Goal: Use online tool/utility: Utilize a website feature to perform a specific function

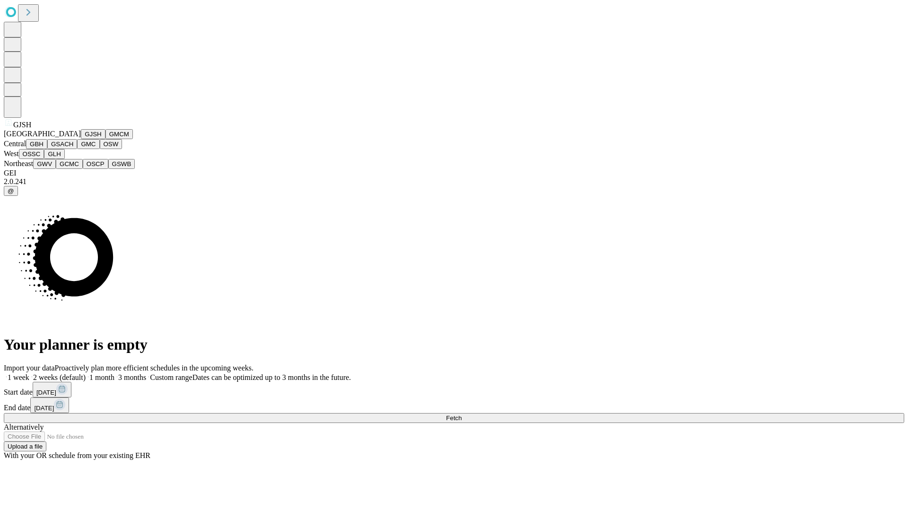
click at [81, 139] on button "GJSH" at bounding box center [93, 134] width 25 height 10
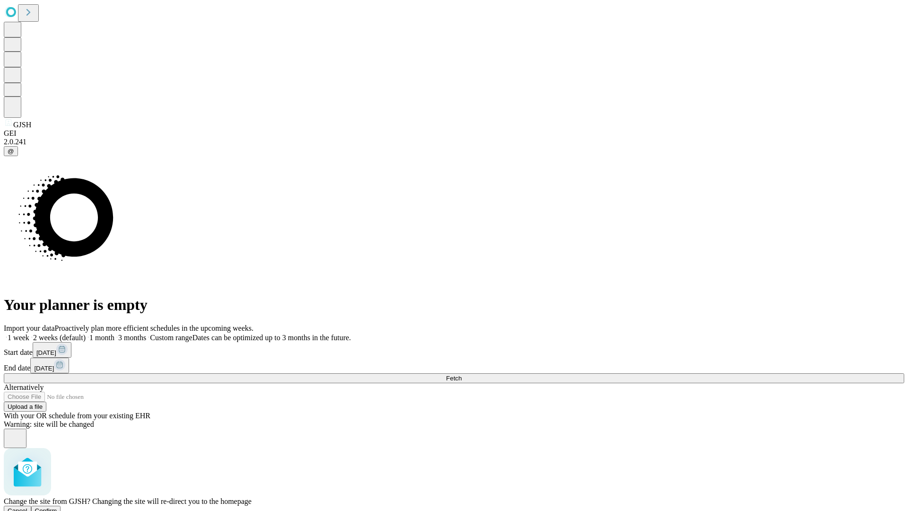
click at [57, 507] on span "Confirm" at bounding box center [46, 510] width 22 height 7
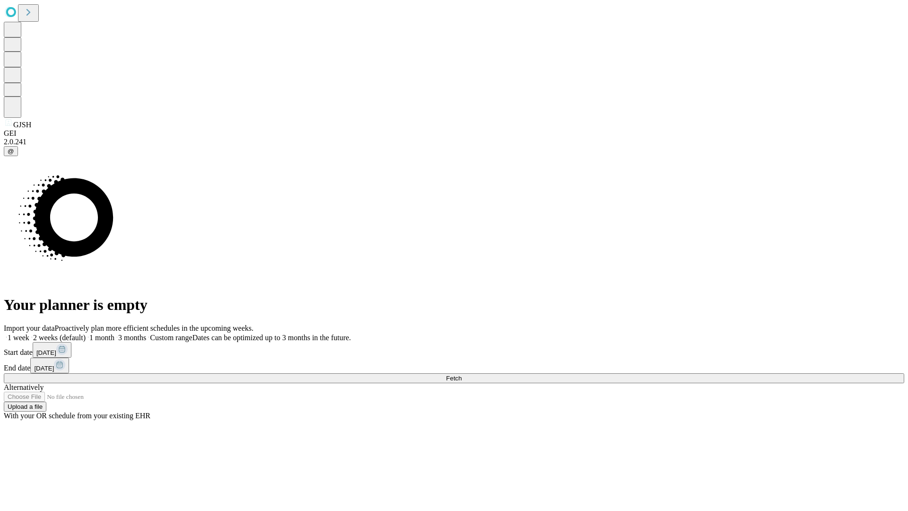
click at [29, 334] on label "1 week" at bounding box center [17, 338] width 26 height 8
click at [462, 375] on span "Fetch" at bounding box center [454, 378] width 16 height 7
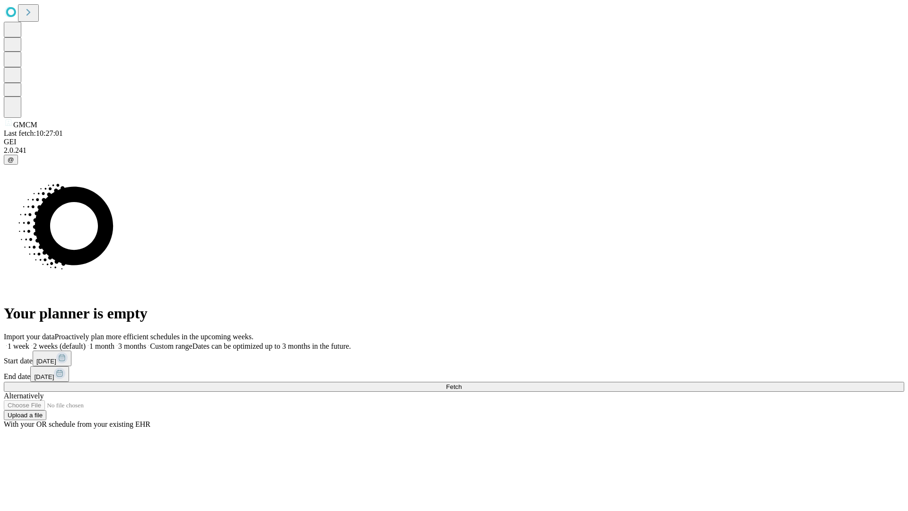
click at [29, 342] on label "1 week" at bounding box center [17, 346] width 26 height 8
click at [462, 383] on span "Fetch" at bounding box center [454, 386] width 16 height 7
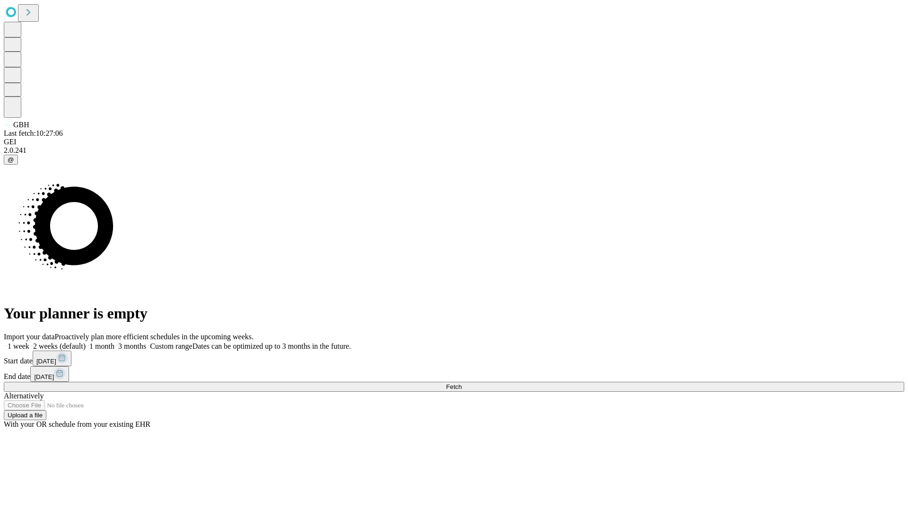
click at [29, 342] on label "1 week" at bounding box center [17, 346] width 26 height 8
click at [462, 383] on span "Fetch" at bounding box center [454, 386] width 16 height 7
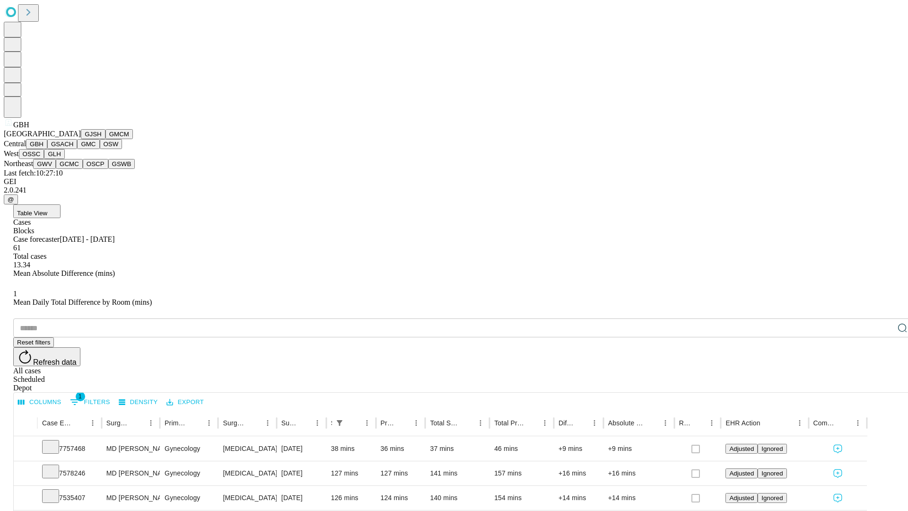
click at [73, 149] on button "GSACH" at bounding box center [62, 144] width 30 height 10
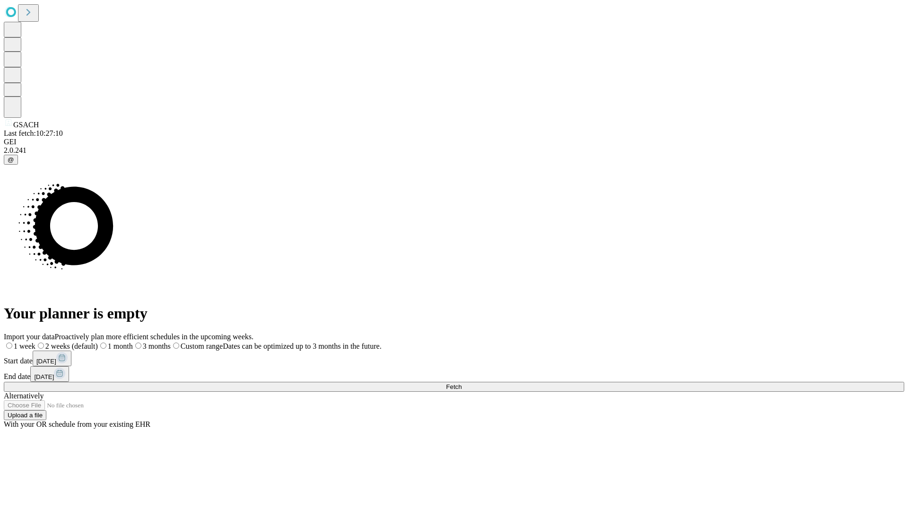
click at [35, 342] on label "1 week" at bounding box center [20, 346] width 32 height 8
click at [462, 383] on span "Fetch" at bounding box center [454, 386] width 16 height 7
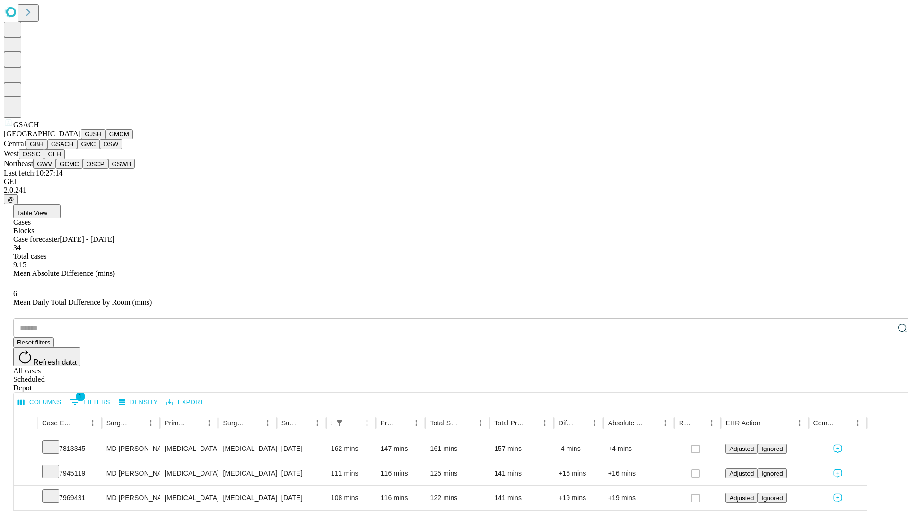
click at [77, 149] on button "GMC" at bounding box center [88, 144] width 22 height 10
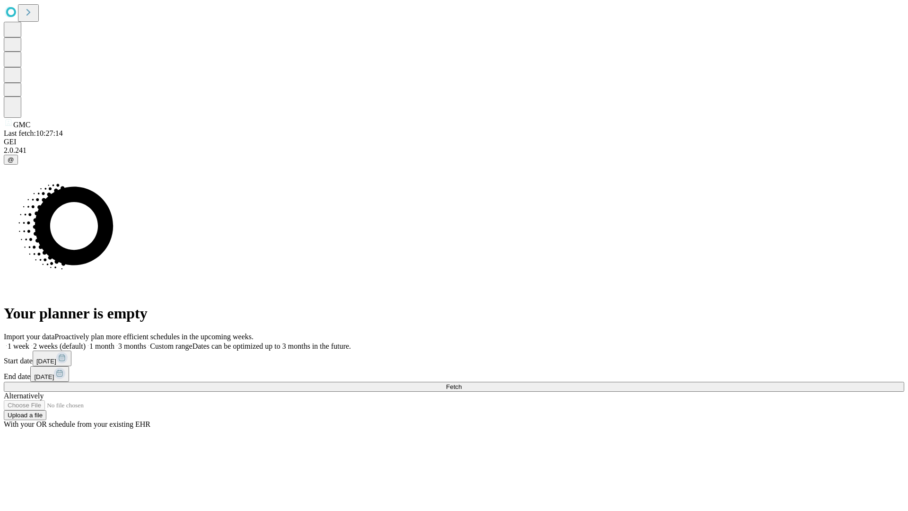
click at [29, 342] on label "1 week" at bounding box center [17, 346] width 26 height 8
click at [462, 383] on span "Fetch" at bounding box center [454, 386] width 16 height 7
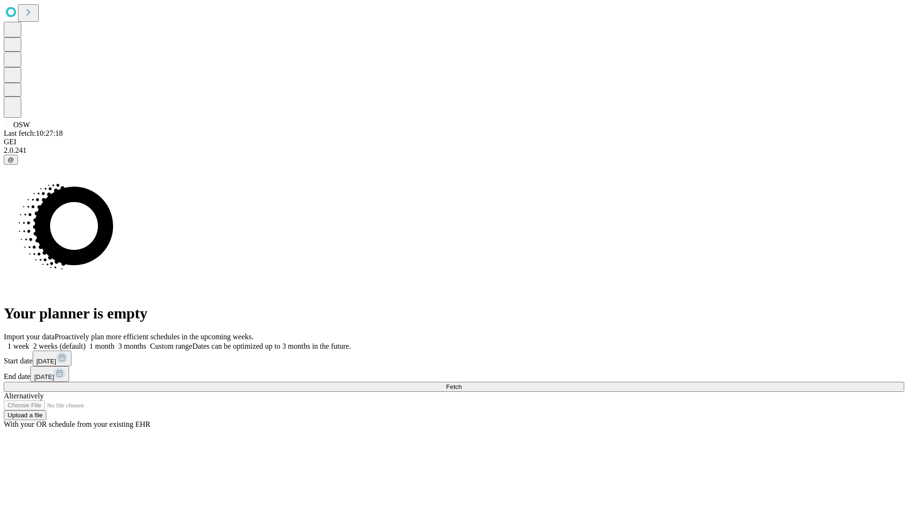
click at [462, 383] on span "Fetch" at bounding box center [454, 386] width 16 height 7
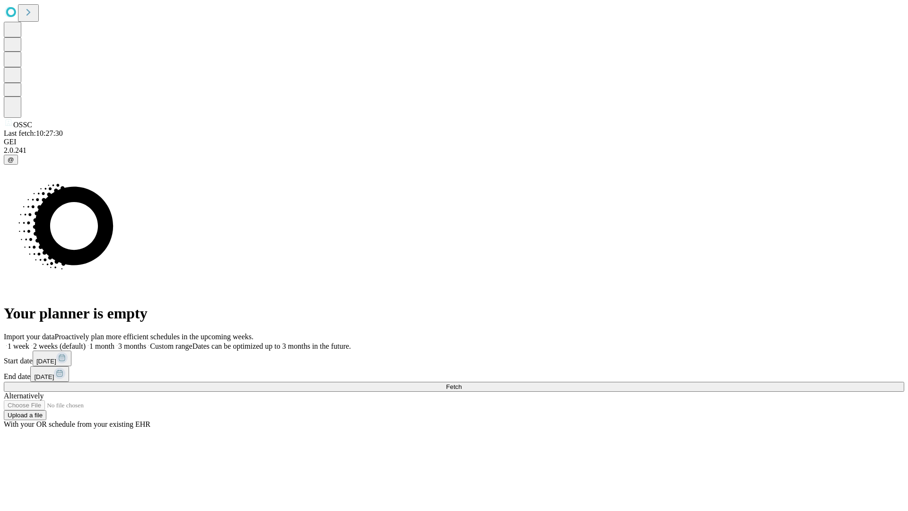
click at [29, 342] on label "1 week" at bounding box center [17, 346] width 26 height 8
click at [462, 383] on span "Fetch" at bounding box center [454, 386] width 16 height 7
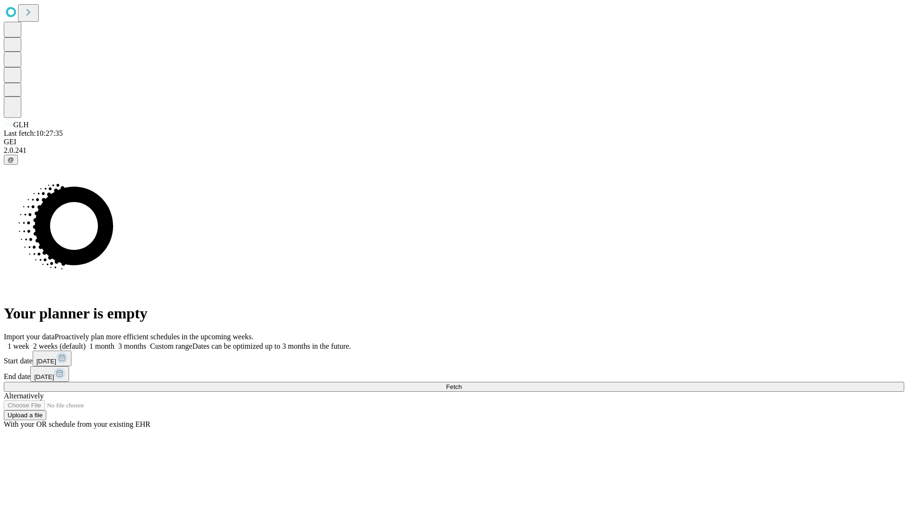
click at [462, 383] on span "Fetch" at bounding box center [454, 386] width 16 height 7
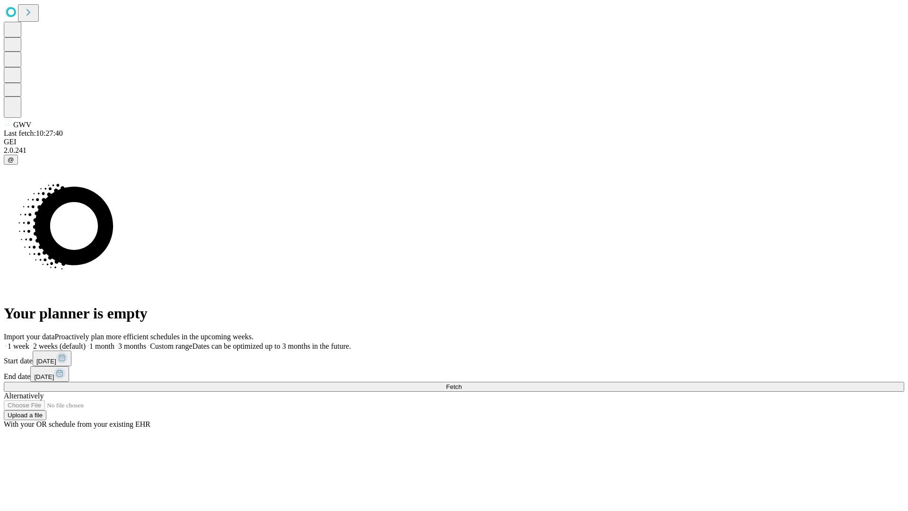
click at [29, 342] on label "1 week" at bounding box center [17, 346] width 26 height 8
click at [462, 383] on span "Fetch" at bounding box center [454, 386] width 16 height 7
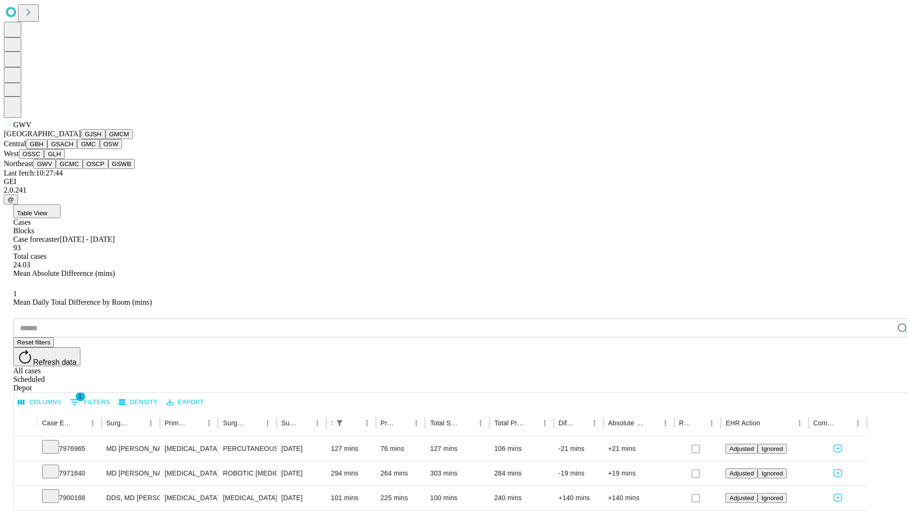
click at [73, 169] on button "GCMC" at bounding box center [69, 164] width 27 height 10
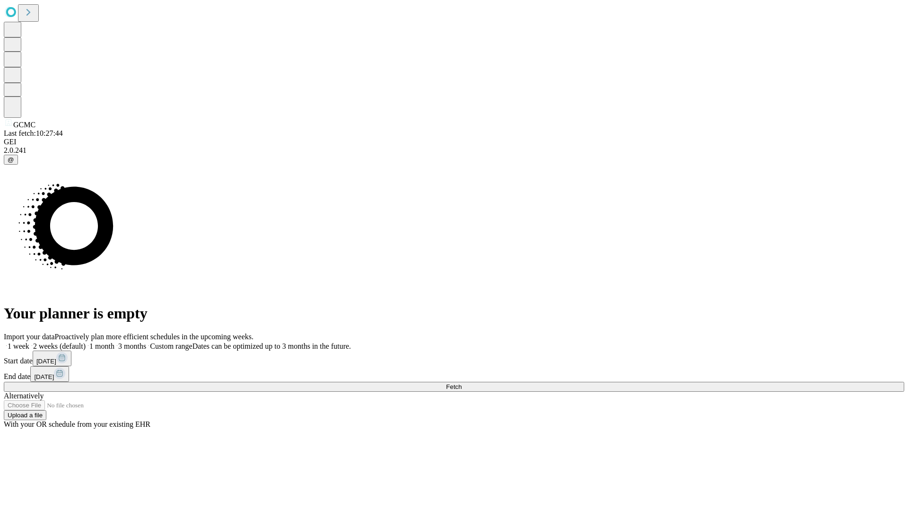
click at [29, 342] on label "1 week" at bounding box center [17, 346] width 26 height 8
click at [462, 383] on span "Fetch" at bounding box center [454, 386] width 16 height 7
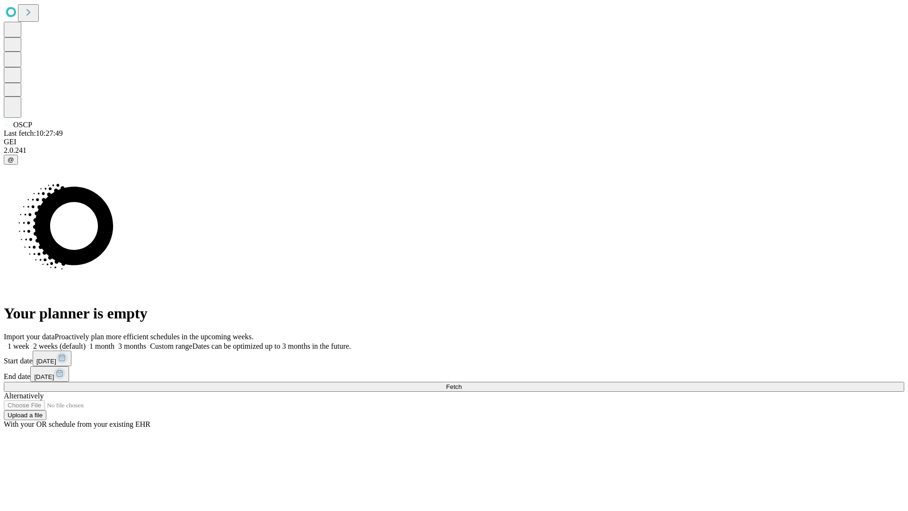
click at [462, 383] on span "Fetch" at bounding box center [454, 386] width 16 height 7
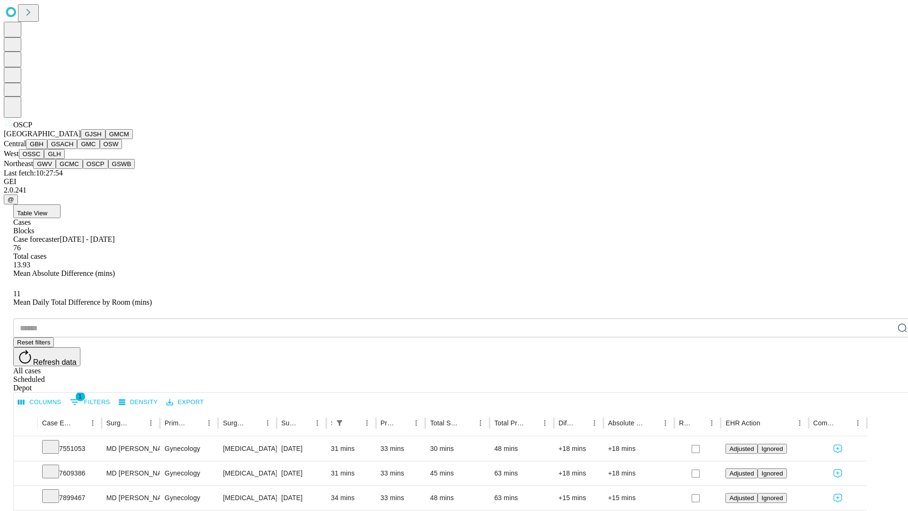
click at [108, 169] on button "GSWB" at bounding box center [121, 164] width 27 height 10
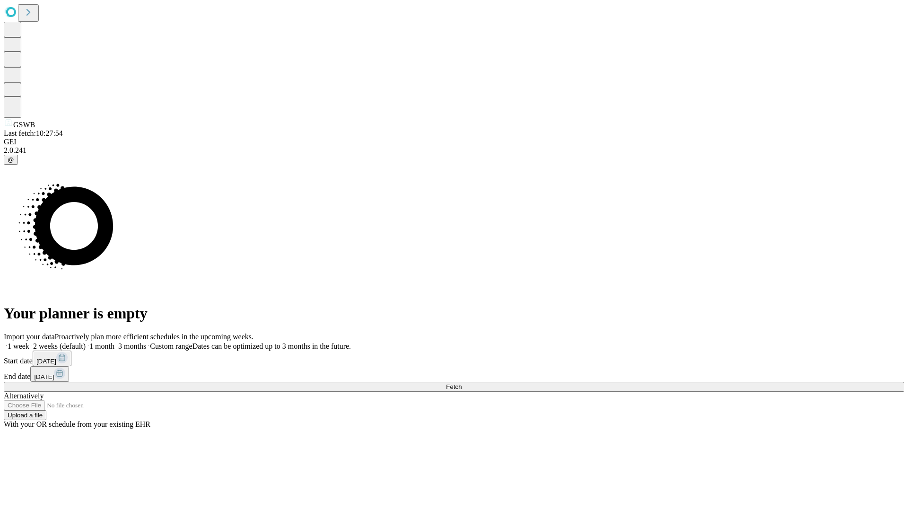
click at [29, 342] on label "1 week" at bounding box center [17, 346] width 26 height 8
click at [462, 383] on span "Fetch" at bounding box center [454, 386] width 16 height 7
